Goal: Task Accomplishment & Management: Manage account settings

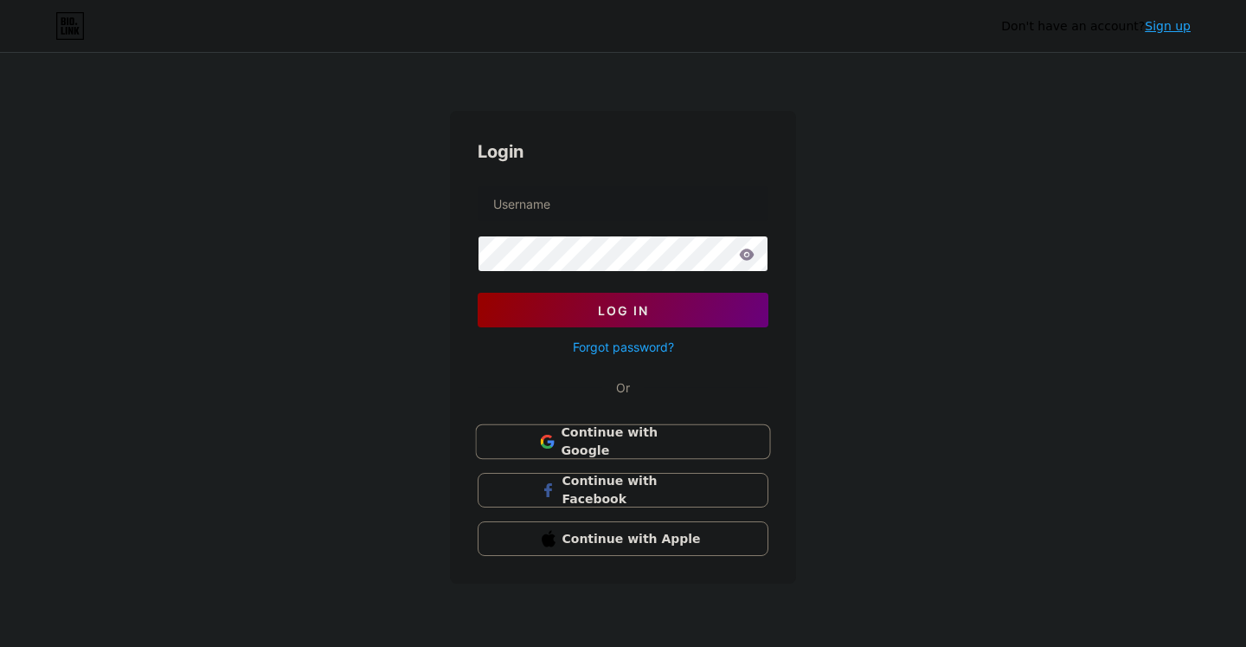
click at [561, 451] on button "Continue with Google" at bounding box center [622, 441] width 295 height 35
